Goal: Transaction & Acquisition: Purchase product/service

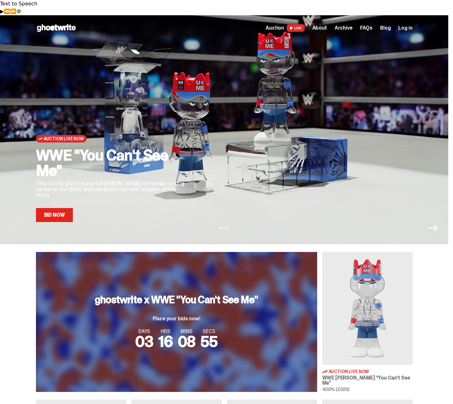
click at [54, 152] on h2 "WWE "You Can't See Me"" at bounding box center [112, 162] width 153 height 31
click at [65, 208] on link "Bid Now" at bounding box center [54, 215] width 37 height 14
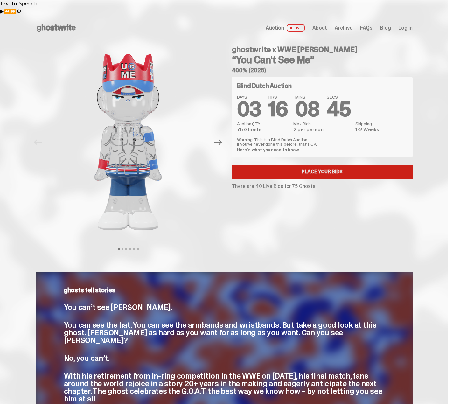
click at [337, 165] on link "Place your Bids" at bounding box center [322, 172] width 180 height 14
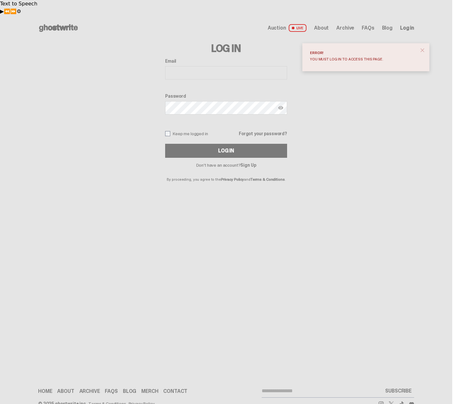
click at [253, 162] on link "Sign Up" at bounding box center [249, 165] width 16 height 6
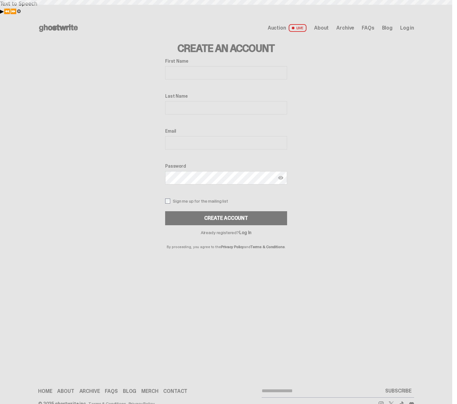
drag, startPoint x: 0, startPoint y: 0, endPoint x: 202, endPoint y: 58, distance: 210.6
click at [202, 66] on input "First Name" at bounding box center [226, 72] width 122 height 13
type input "*********"
type input "**********"
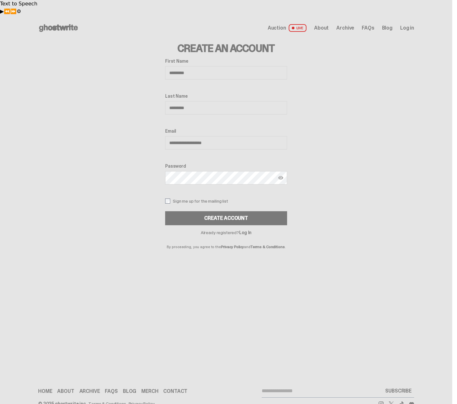
click at [165, 211] on button "Create Account" at bounding box center [226, 218] width 122 height 14
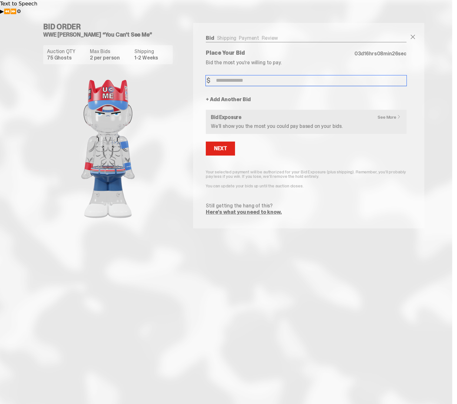
click at [225, 75] on input "Bid Amount" at bounding box center [306, 80] width 201 height 10
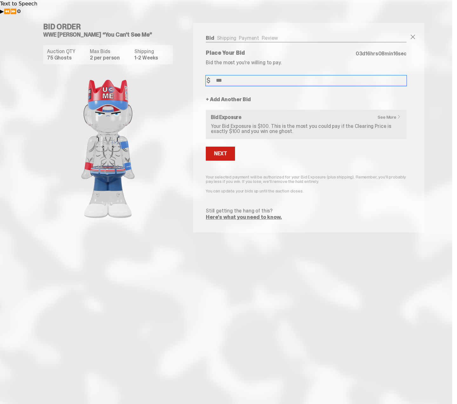
type input "***"
click at [225, 151] on div "Next" at bounding box center [220, 153] width 13 height 5
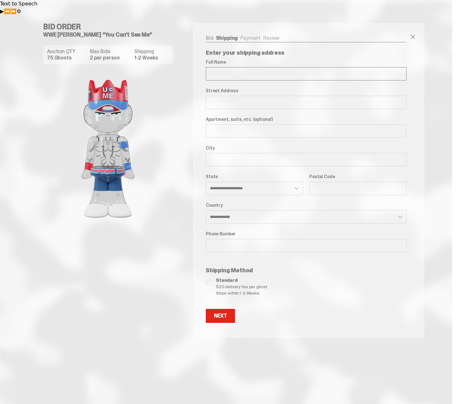
click at [221, 67] on input "Full Name" at bounding box center [306, 73] width 201 height 13
type input "**********"
select select "**"
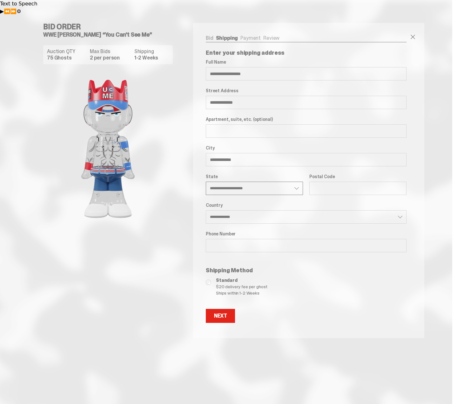
type input "*****"
type input "**********"
select select "**"
type input "**********"
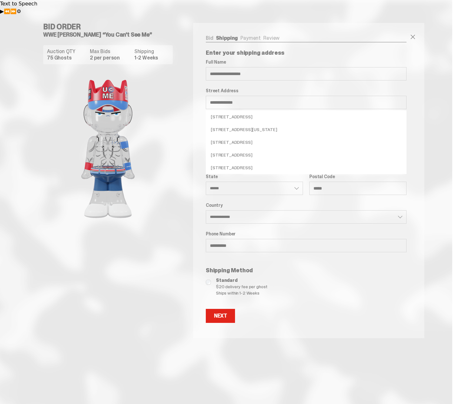
click at [245, 110] on li "534 6th Ave, New Hyde Park, NY 11040, USA" at bounding box center [306, 116] width 201 height 13
type input "**********"
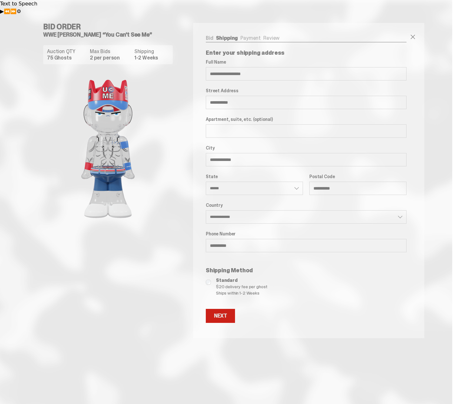
click at [226, 313] on div "Next" at bounding box center [220, 315] width 13 height 5
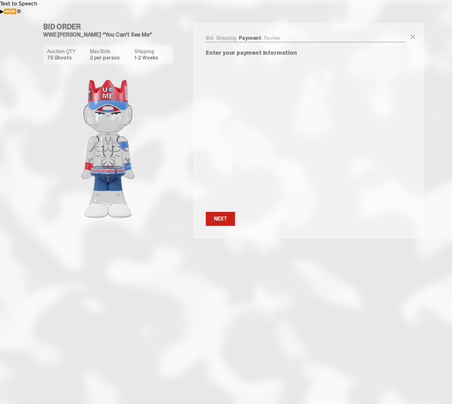
click at [227, 212] on button "Next Next" at bounding box center [220, 219] width 29 height 14
click at [228, 212] on button "Next Next" at bounding box center [220, 219] width 29 height 14
click at [269, 212] on div "Next Next" at bounding box center [306, 219] width 201 height 14
click at [224, 216] on div "Next" at bounding box center [220, 218] width 13 height 5
click at [220, 108] on button "Next Next" at bounding box center [220, 115] width 29 height 14
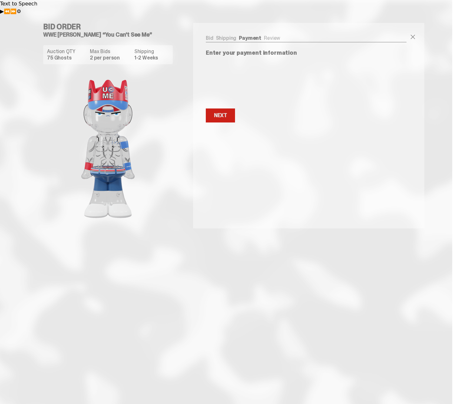
click at [221, 108] on button "Next Next" at bounding box center [220, 115] width 29 height 14
click at [224, 113] on div "Next" at bounding box center [220, 115] width 13 height 5
click at [269, 36] on ul "Bid Shipping Payment Review" at bounding box center [306, 39] width 201 height 6
click at [217, 108] on button "Next Next" at bounding box center [220, 115] width 29 height 14
click at [216, 108] on button "Next Next" at bounding box center [220, 115] width 29 height 14
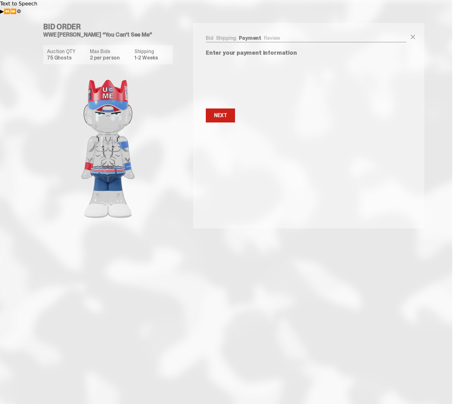
click at [216, 108] on button "Next Next" at bounding box center [220, 115] width 29 height 14
click at [226, 110] on div "Next" at bounding box center [220, 112] width 13 height 5
click at [222, 110] on div "Next" at bounding box center [220, 112] width 13 height 5
click at [273, 36] on ul "Bid Shipping Payment Review" at bounding box center [306, 39] width 201 height 6
click at [224, 105] on button "Next Next" at bounding box center [220, 112] width 29 height 14
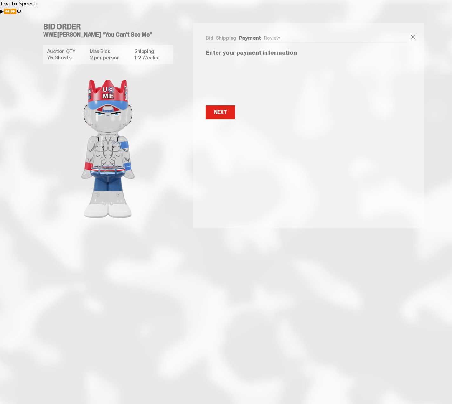
click at [213, 140] on div "Bid Shipping Payment Review Auction QTY 75 Ghosts Max Bids 2 per person Shippin…" at bounding box center [308, 125] width 231 height 205
click at [214, 105] on button "Next Next" at bounding box center [220, 112] width 29 height 14
click at [219, 110] on div "Next" at bounding box center [220, 112] width 13 height 5
click at [231, 105] on button "Next Next" at bounding box center [220, 112] width 29 height 14
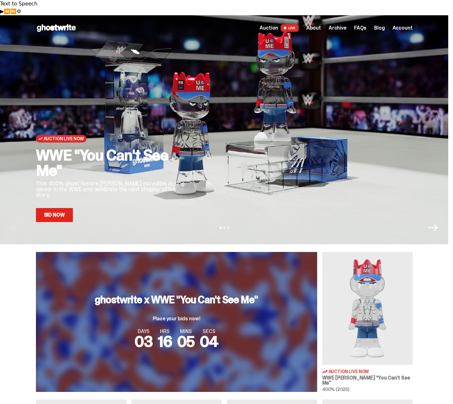
click at [60, 208] on link "Bid Now" at bounding box center [54, 215] width 37 height 14
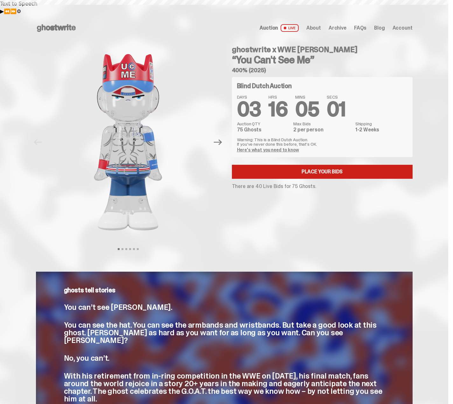
click at [316, 165] on link "Place your Bids" at bounding box center [322, 172] width 180 height 14
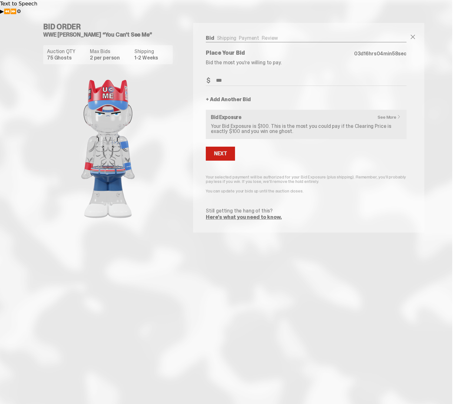
click at [228, 146] on button "Next" at bounding box center [220, 153] width 29 height 14
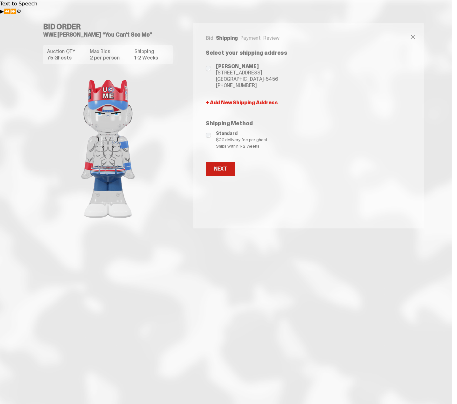
click at [226, 166] on div "Next" at bounding box center [220, 168] width 13 height 5
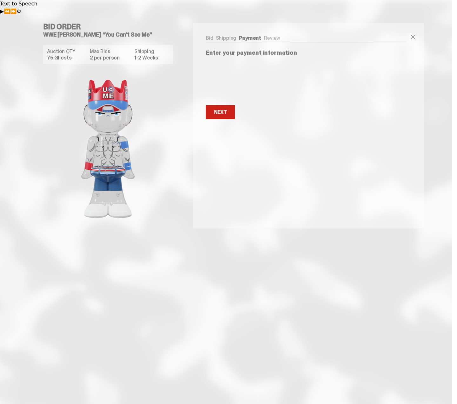
click at [229, 105] on button "Next Next" at bounding box center [220, 112] width 29 height 14
click at [228, 105] on button "Next Next" at bounding box center [220, 112] width 29 height 14
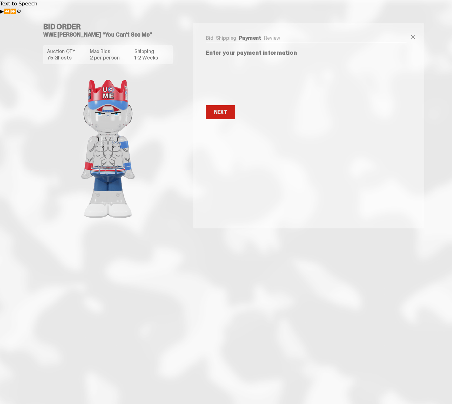
click at [228, 105] on button "Next Next" at bounding box center [220, 112] width 29 height 14
click at [91, 32] on h5 "WWE [PERSON_NAME] “You Can't See Me”" at bounding box center [110, 35] width 135 height 6
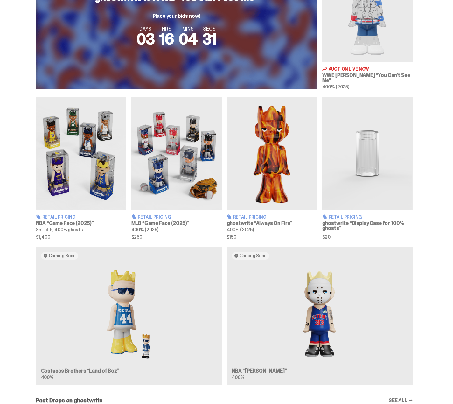
scroll to position [318, 0]
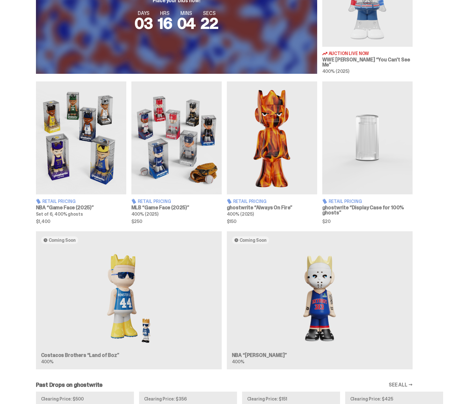
click at [160, 205] on h3 "MLB “Game Face (2025)”" at bounding box center [176, 207] width 90 height 5
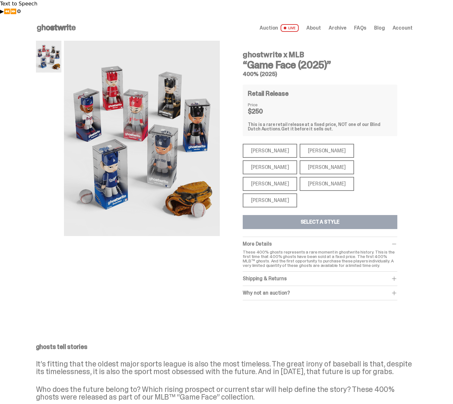
click at [299, 160] on div "Aaron Judge" at bounding box center [326, 167] width 54 height 14
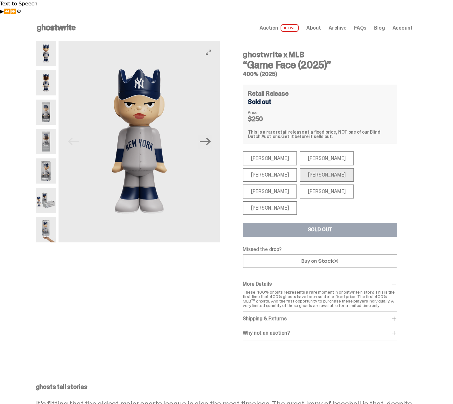
click at [139, 149] on img at bounding box center [138, 141] width 161 height 201
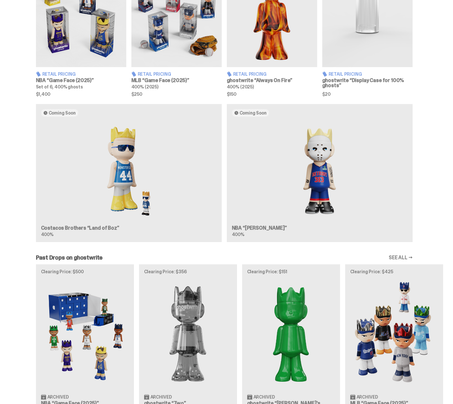
scroll to position [508, 0]
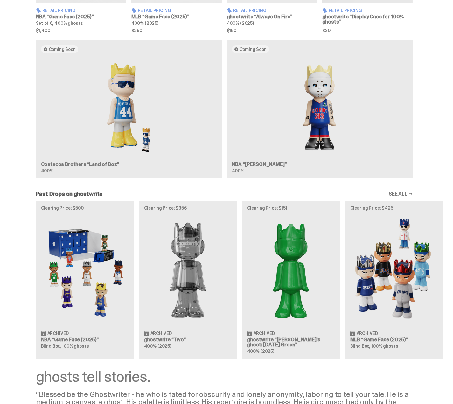
click at [385, 273] on div "Clearing Price: $500 Archived NBA “Game Face (2025)” Blind Box, 100% ghosts Cle…" at bounding box center [224, 280] width 448 height 158
